Goal: Transaction & Acquisition: Purchase product/service

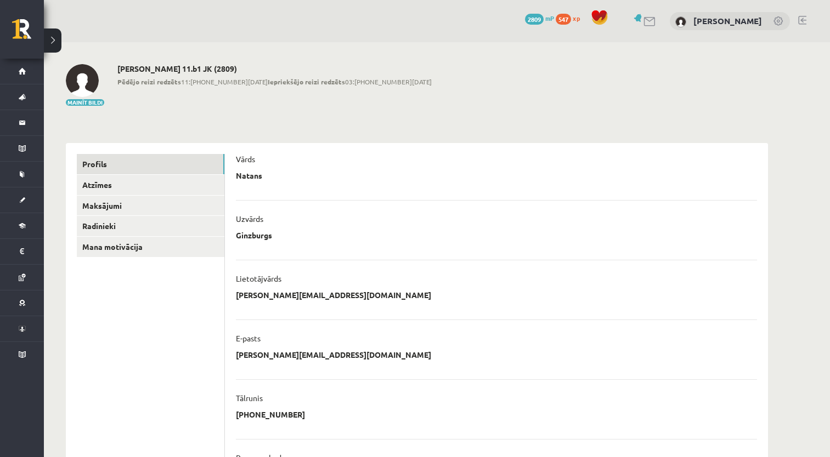
scroll to position [110, 0]
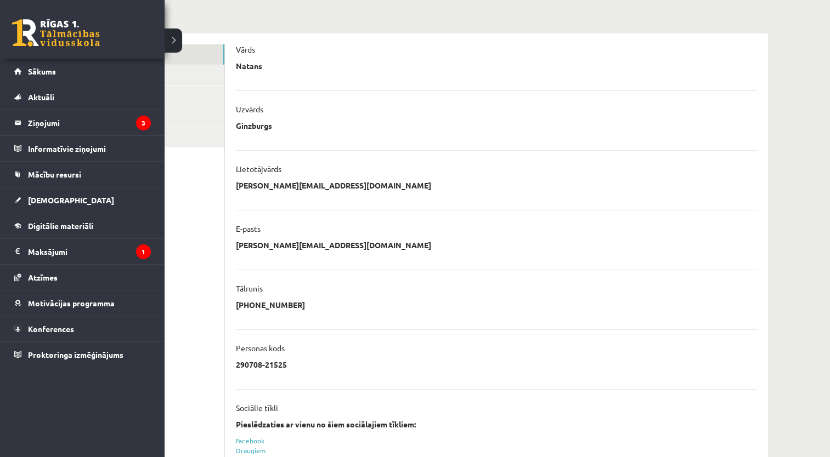
click at [17, 32] on link at bounding box center [56, 32] width 88 height 27
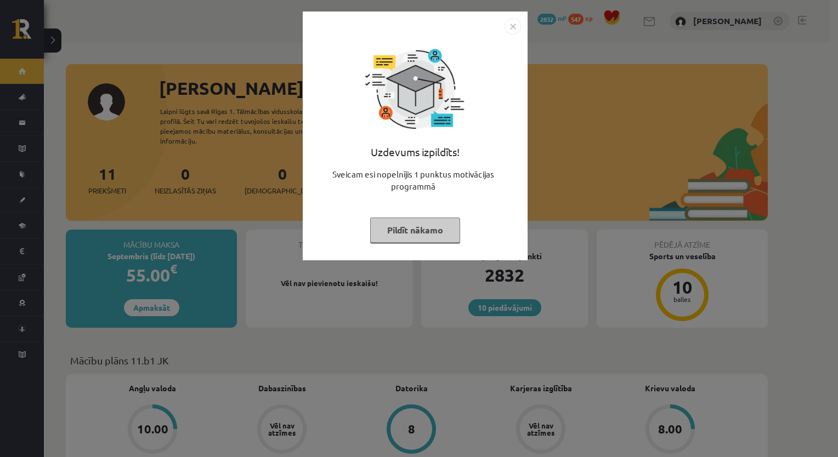
click at [391, 225] on button "Pildīt nākamo" at bounding box center [415, 230] width 90 height 25
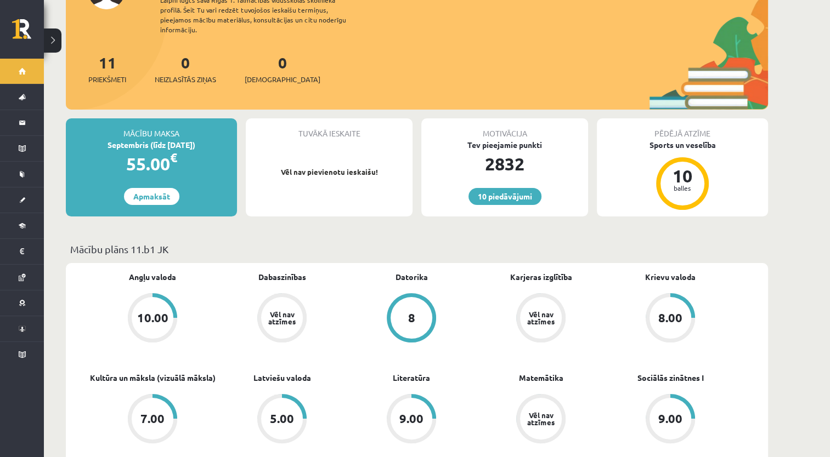
scroll to position [132, 0]
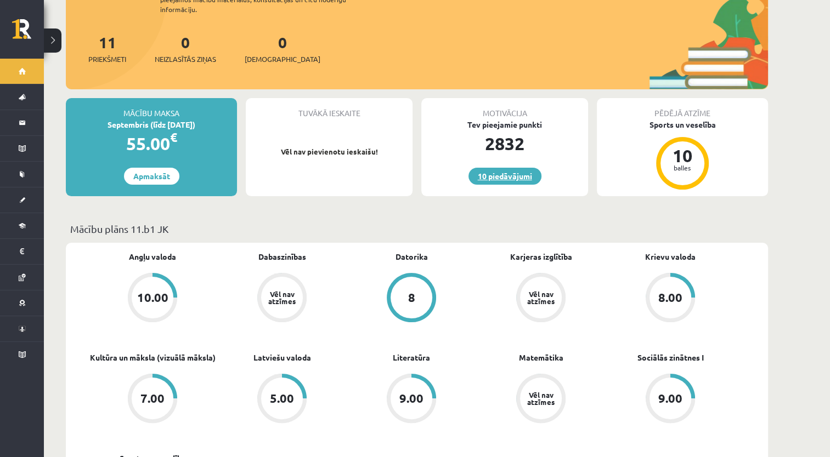
click at [496, 168] on link "10 piedāvājumi" at bounding box center [504, 176] width 73 height 17
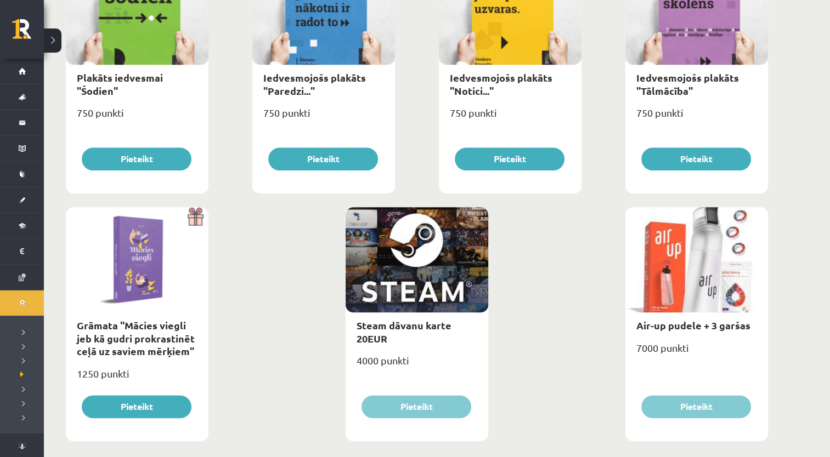
scroll to position [1227, 0]
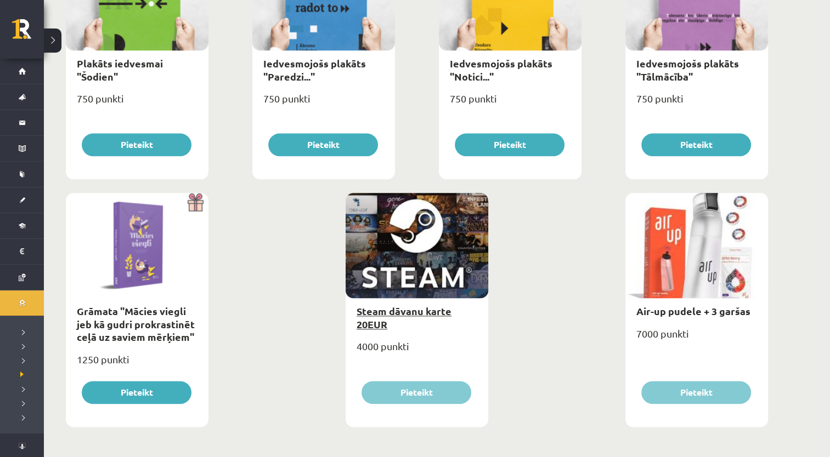
click at [407, 313] on link "Steam dāvanu karte 20EUR" at bounding box center [403, 317] width 95 height 25
type input "*"
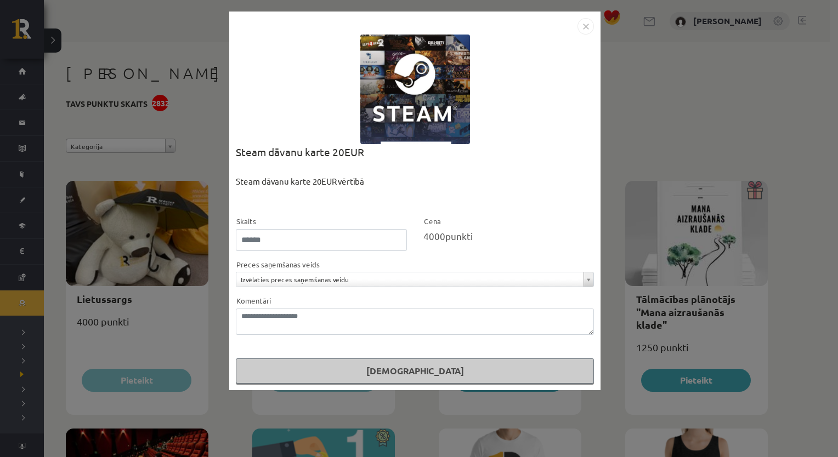
click at [590, 23] on img "Close" at bounding box center [585, 26] width 16 height 16
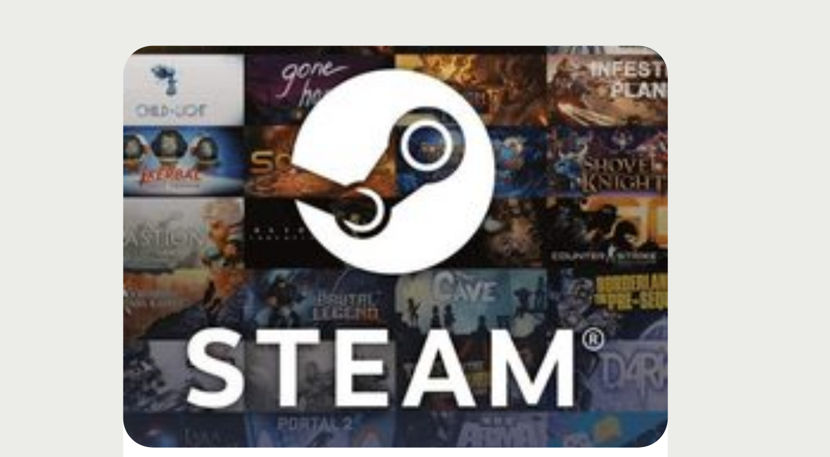
scroll to position [1200, 0]
